Goal: Task Accomplishment & Management: Use online tool/utility

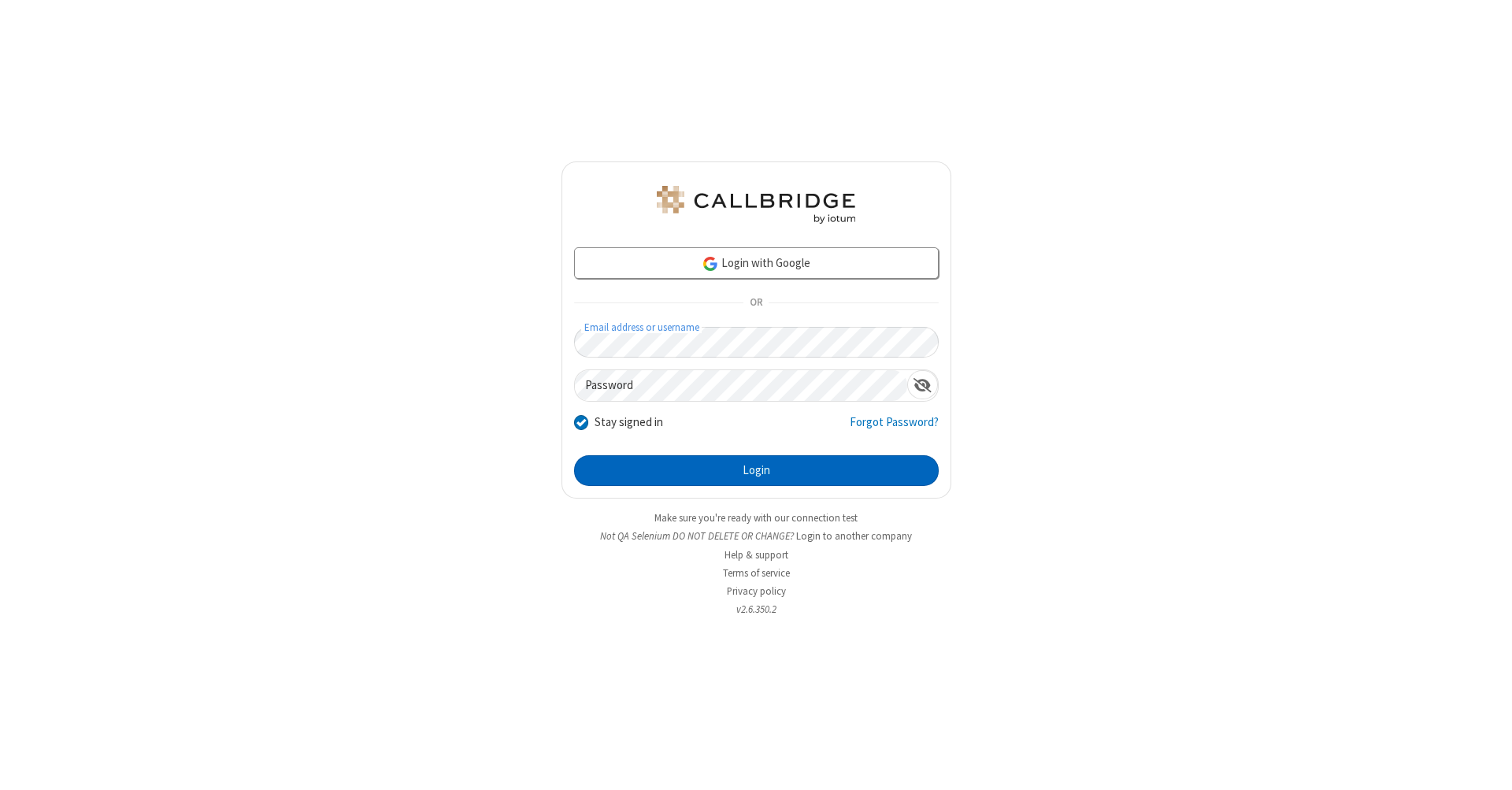
click at [756, 471] on button "Login" at bounding box center [756, 471] width 364 height 31
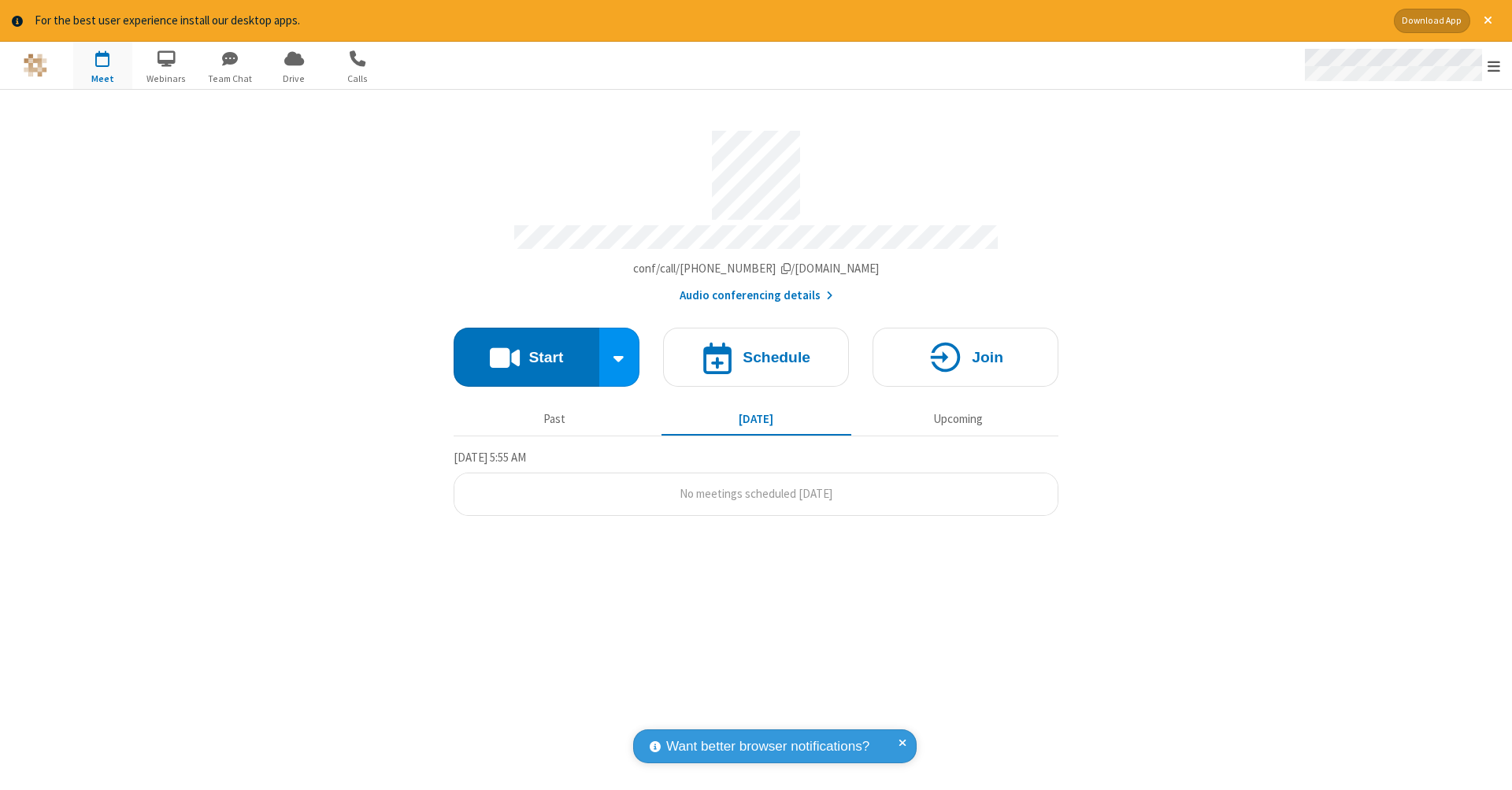
click at [1494, 66] on span "Open menu" at bounding box center [1494, 66] width 12 height 16
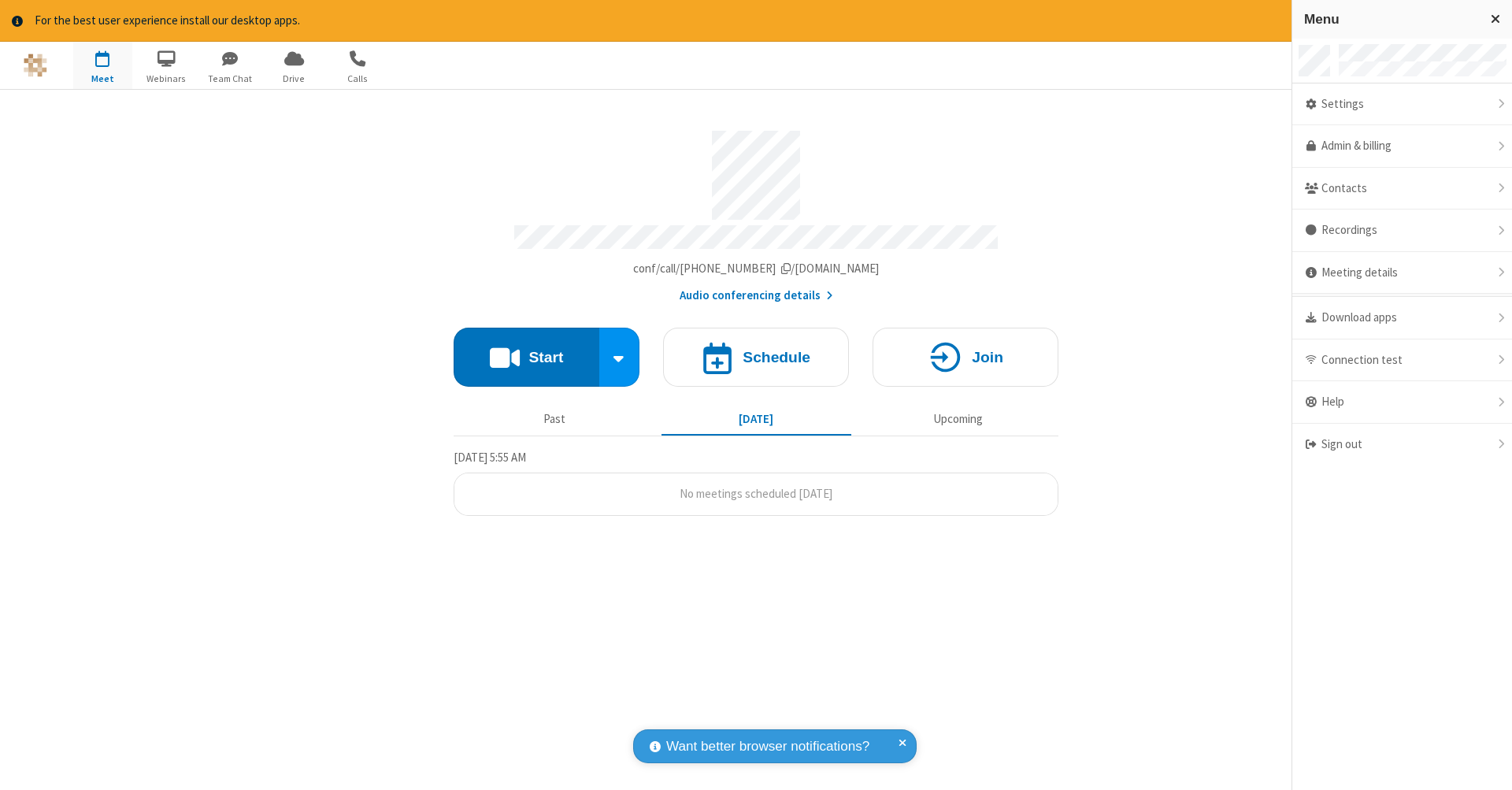
click at [102, 64] on span "button" at bounding box center [102, 58] width 59 height 26
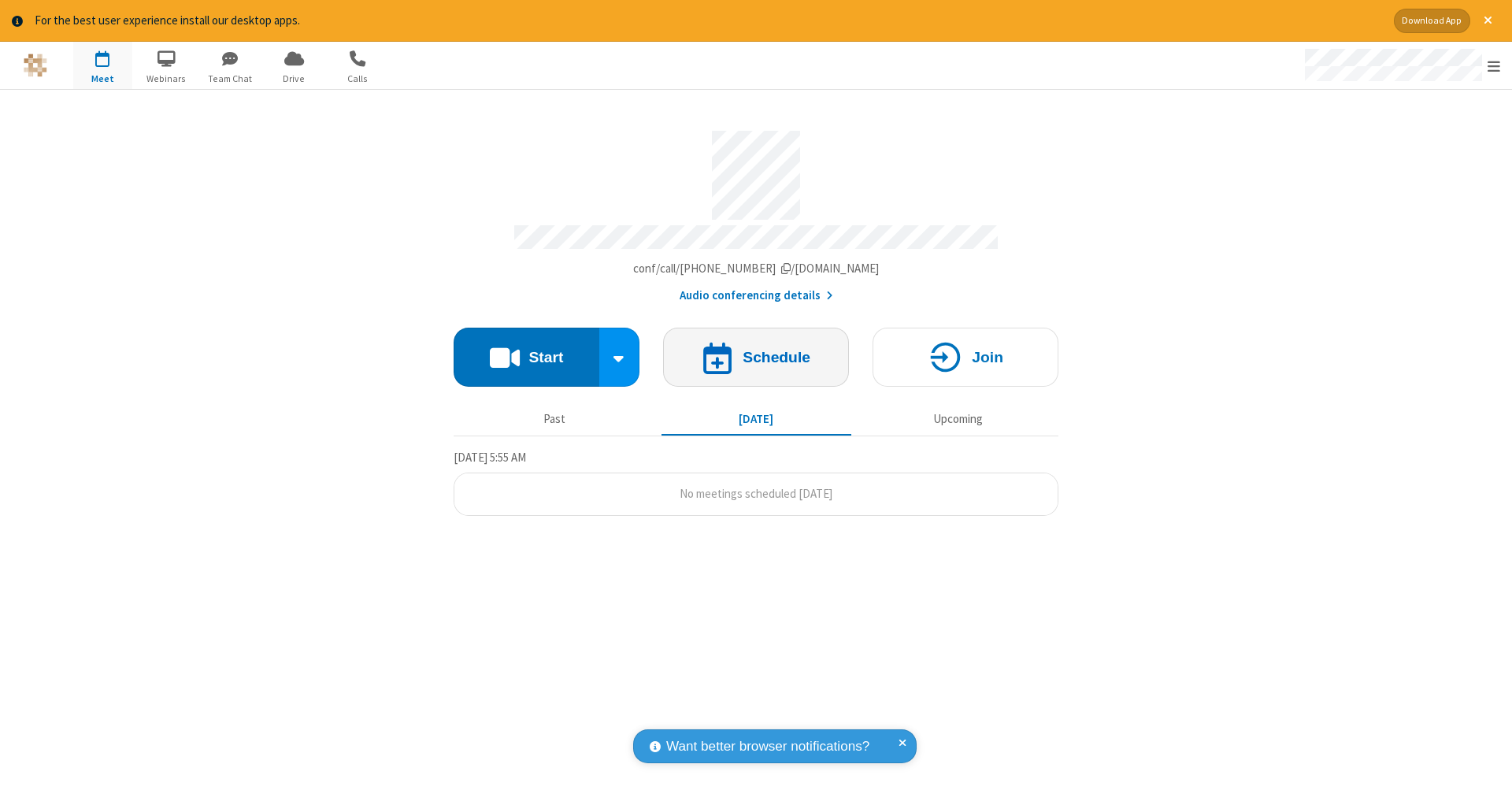
click at [756, 350] on h4 "Schedule" at bounding box center [777, 357] width 68 height 15
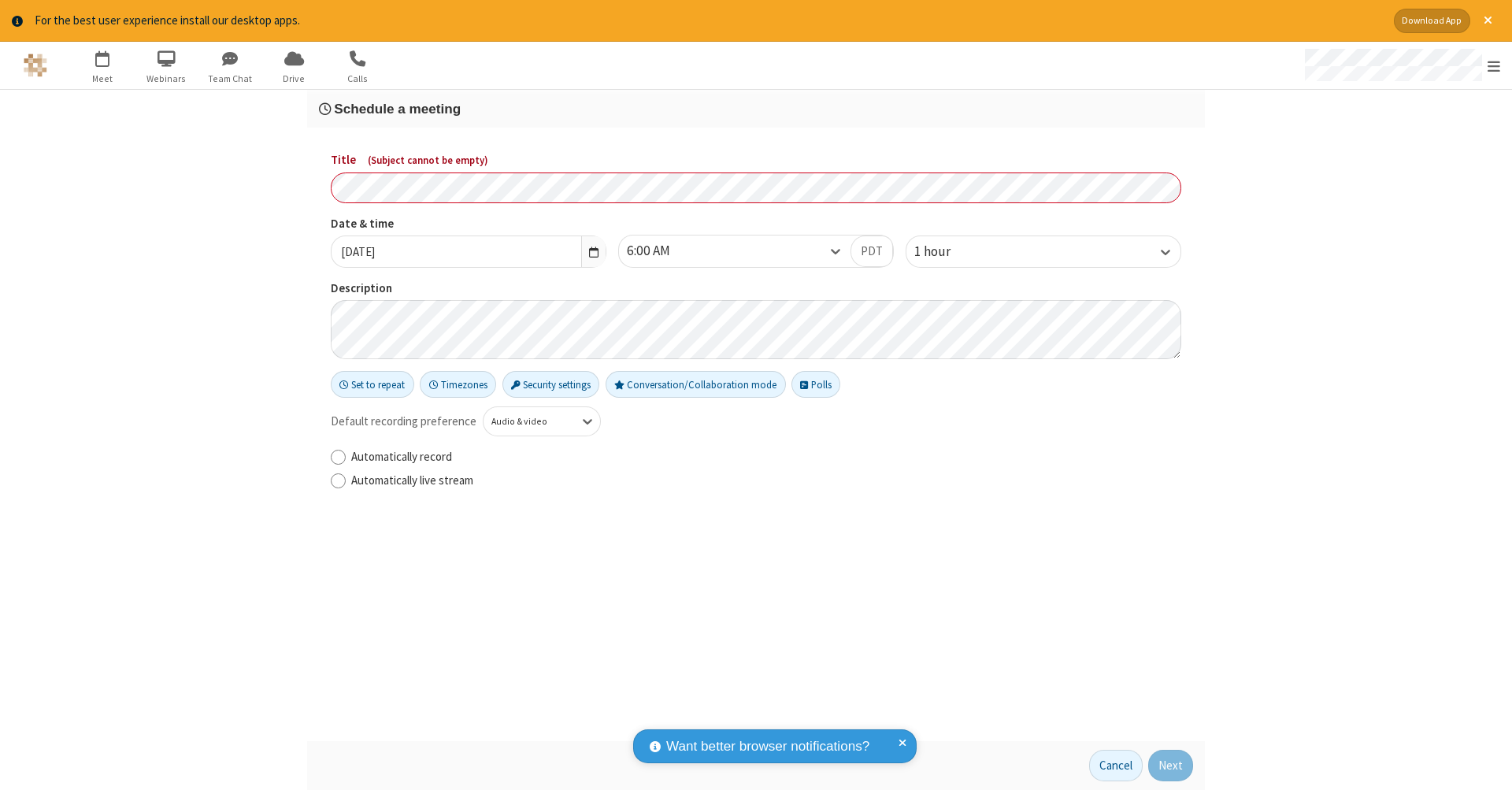
click at [756, 108] on h3 "Schedule a meeting" at bounding box center [756, 109] width 874 height 15
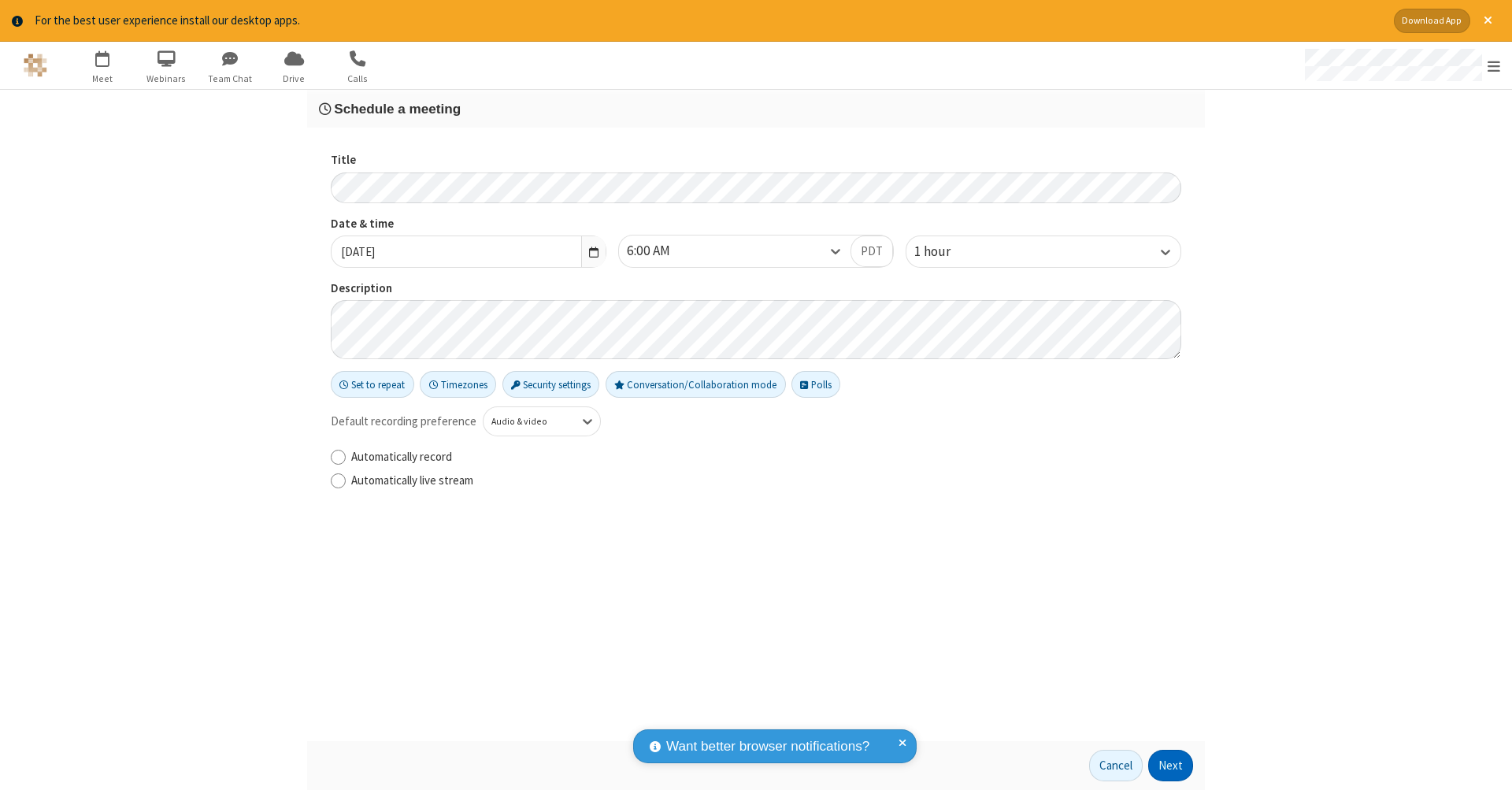
click at [1171, 765] on button "Next" at bounding box center [1171, 765] width 45 height 31
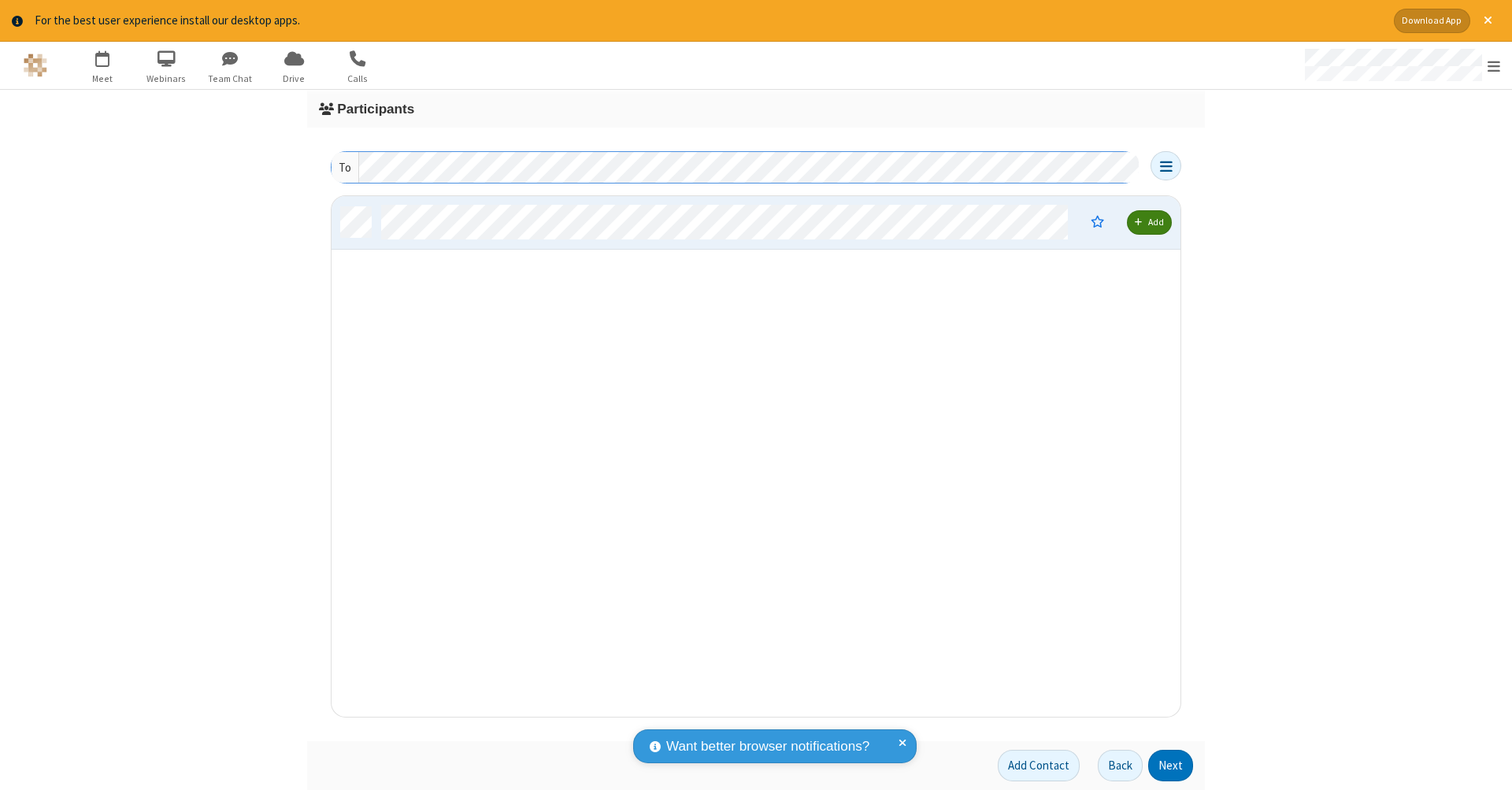
scroll to position [12, 12]
click at [1171, 765] on button "Next" at bounding box center [1171, 765] width 45 height 31
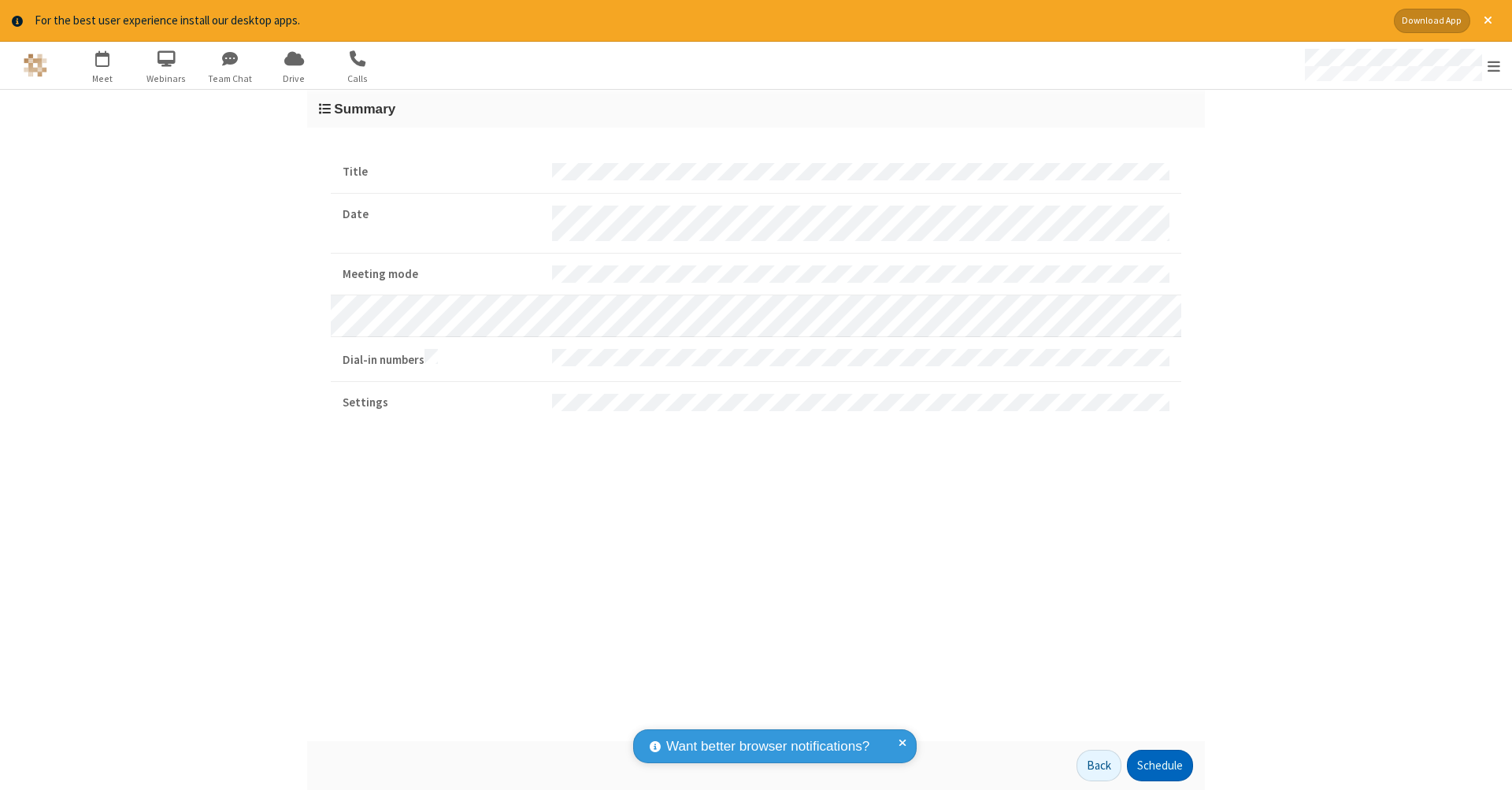
click at [1159, 765] on button "Schedule" at bounding box center [1160, 765] width 66 height 31
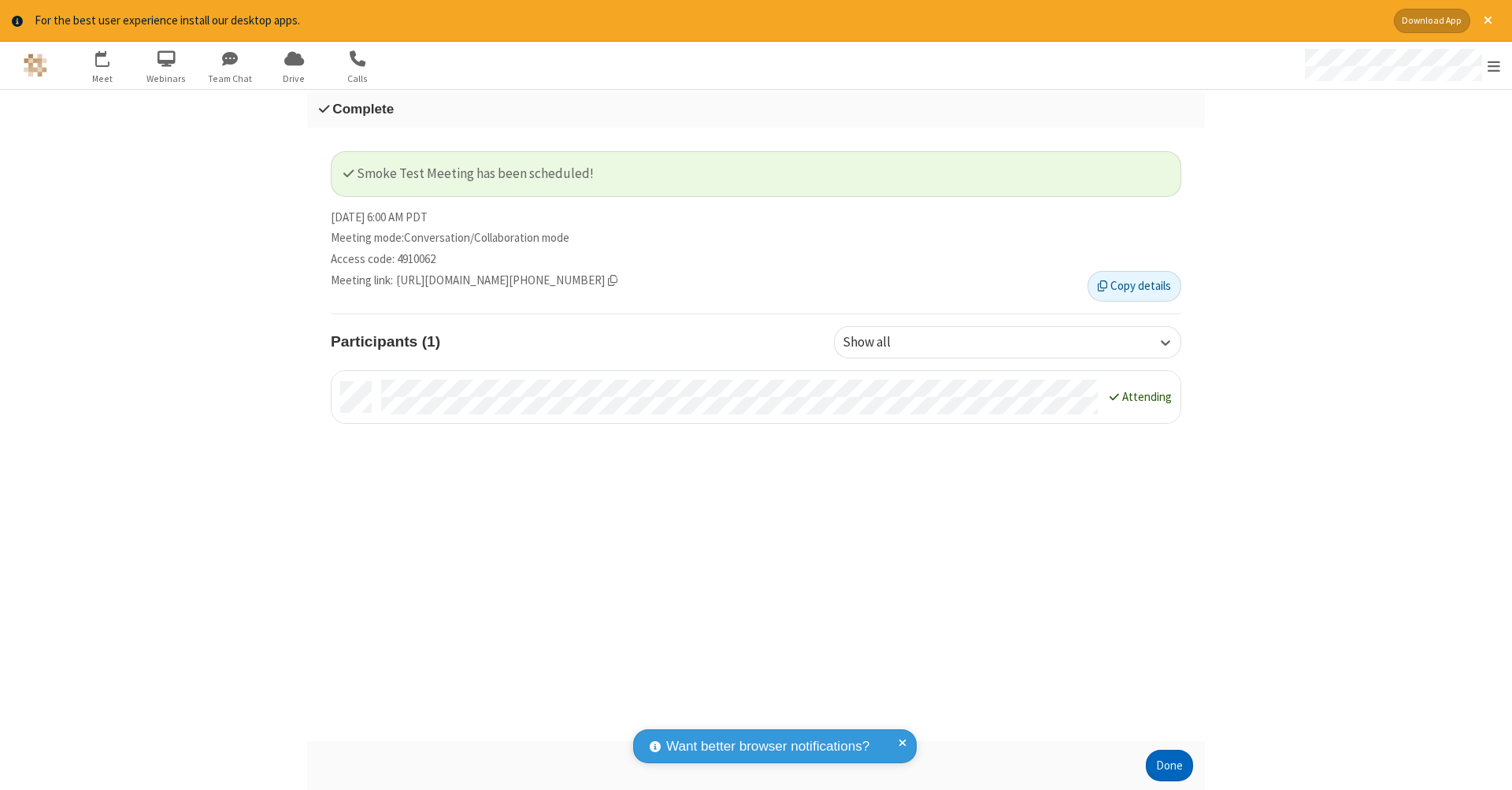
click at [1169, 765] on button "Done" at bounding box center [1169, 765] width 47 height 31
